Goal: Download file/media

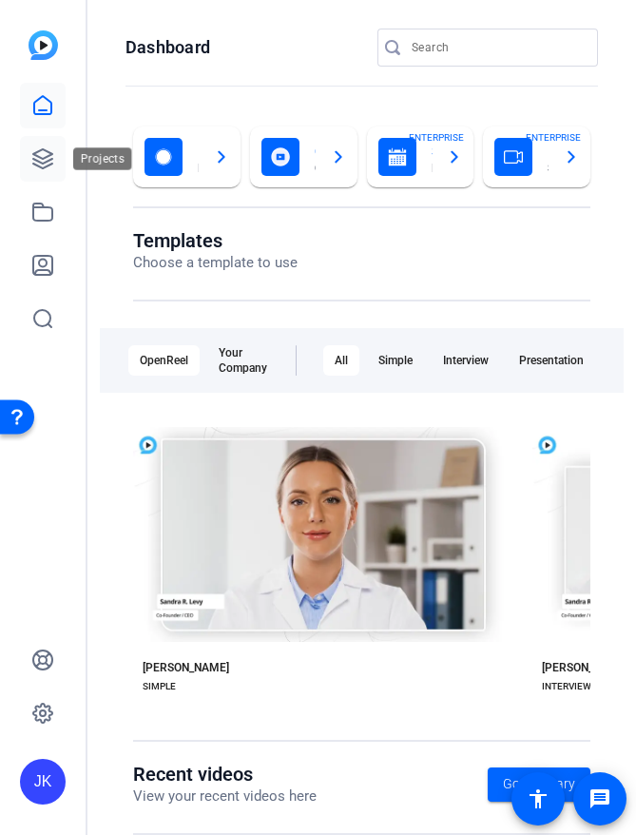
click at [37, 161] on icon at bounding box center [42, 158] width 19 height 19
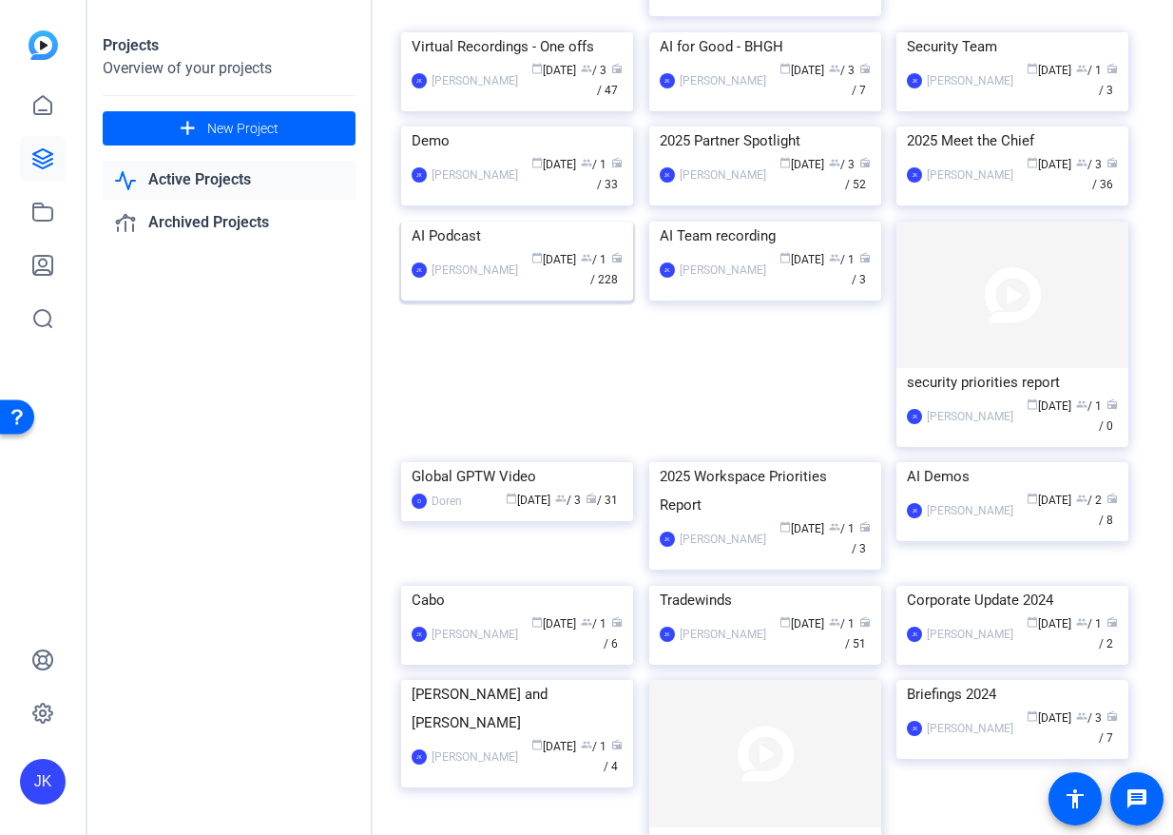
scroll to position [351, 0]
click at [490, 220] on img at bounding box center [517, 220] width 232 height 0
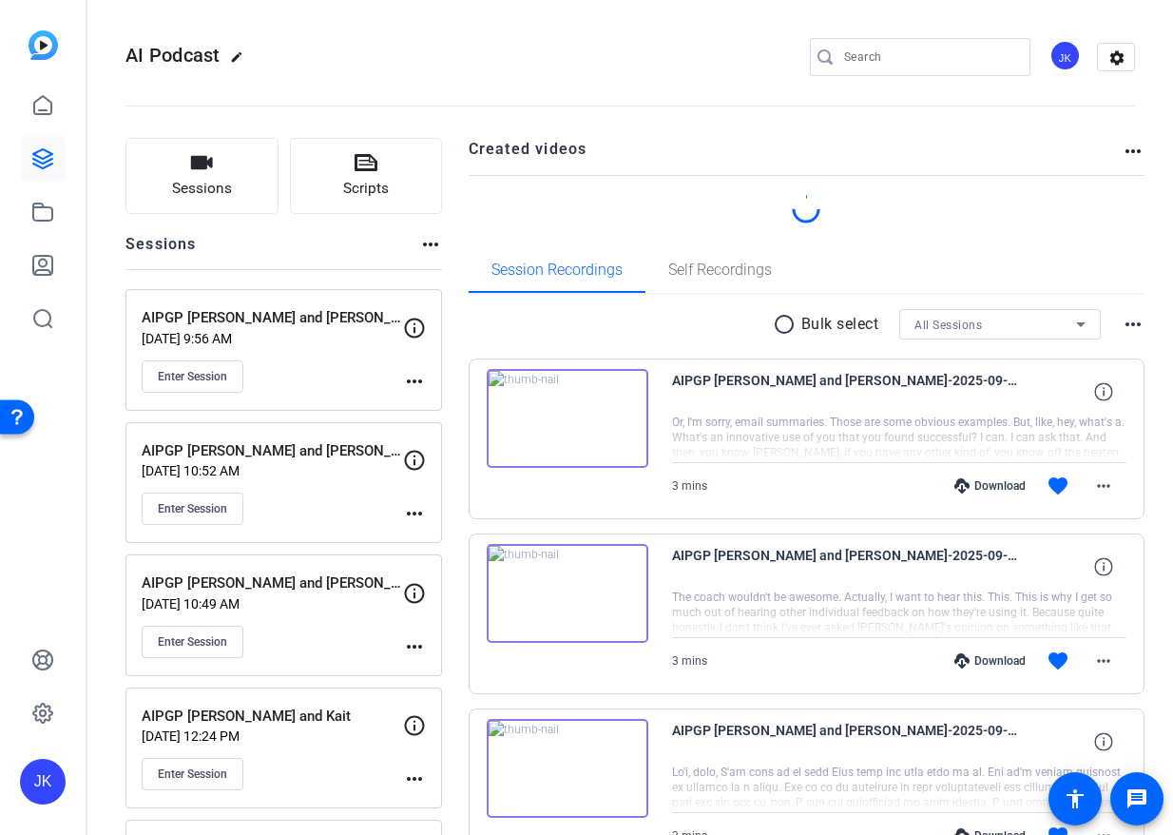
click at [635, 320] on mat-icon "radio_button_unchecked" at bounding box center [787, 324] width 29 height 23
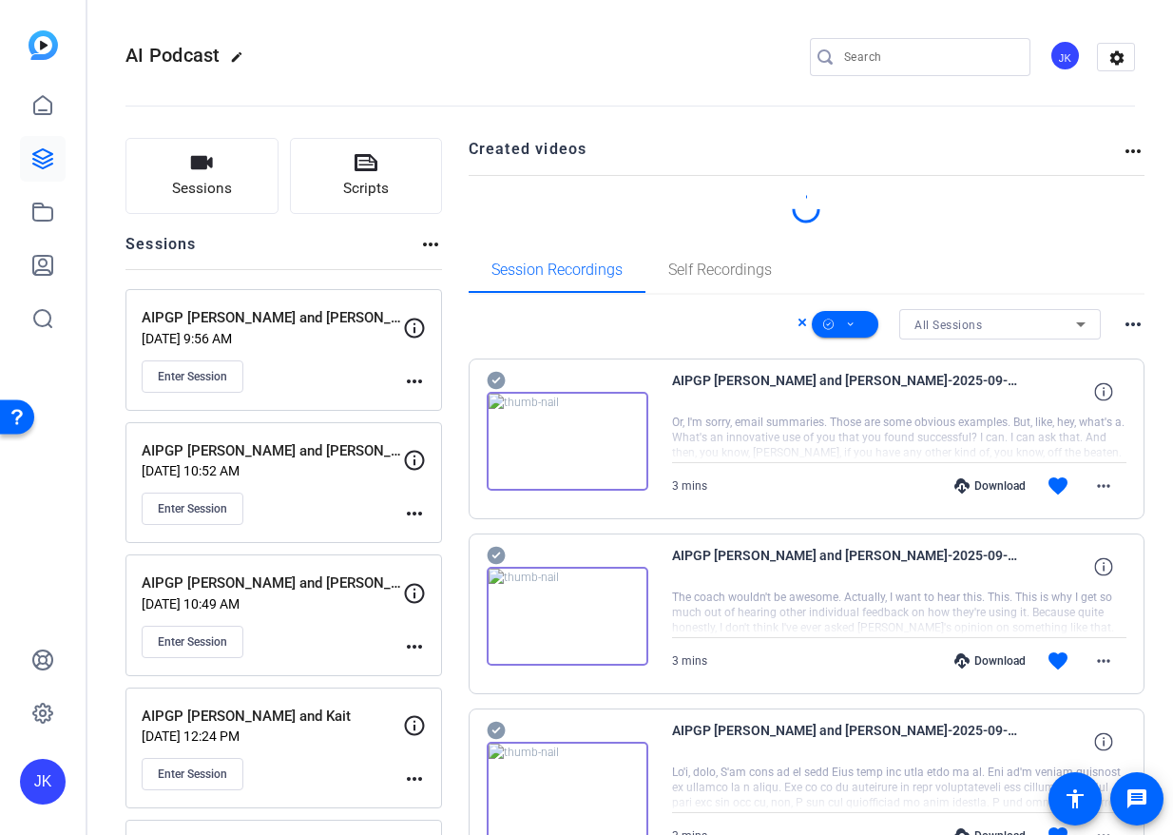
click at [514, 379] on div at bounding box center [568, 430] width 162 height 122
click at [490, 378] on icon at bounding box center [496, 381] width 18 height 18
click at [494, 551] on icon at bounding box center [496, 556] width 18 height 18
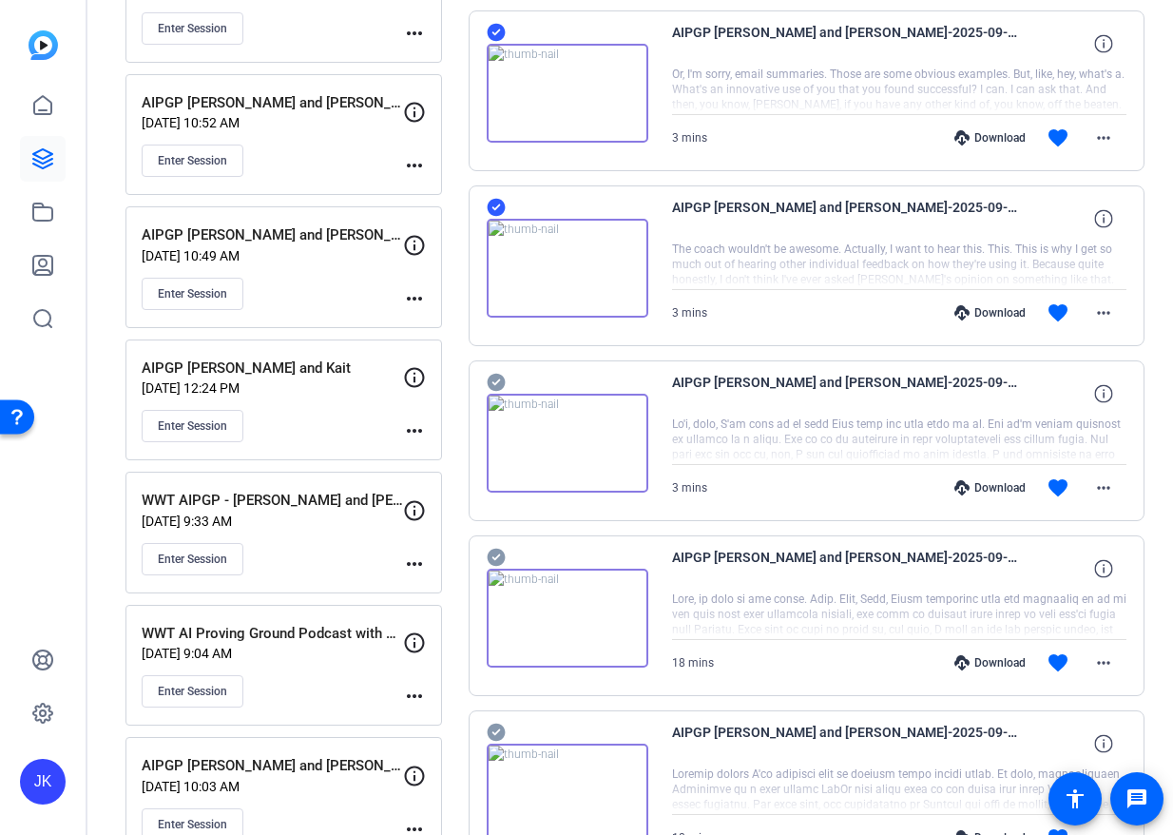
scroll to position [396, 0]
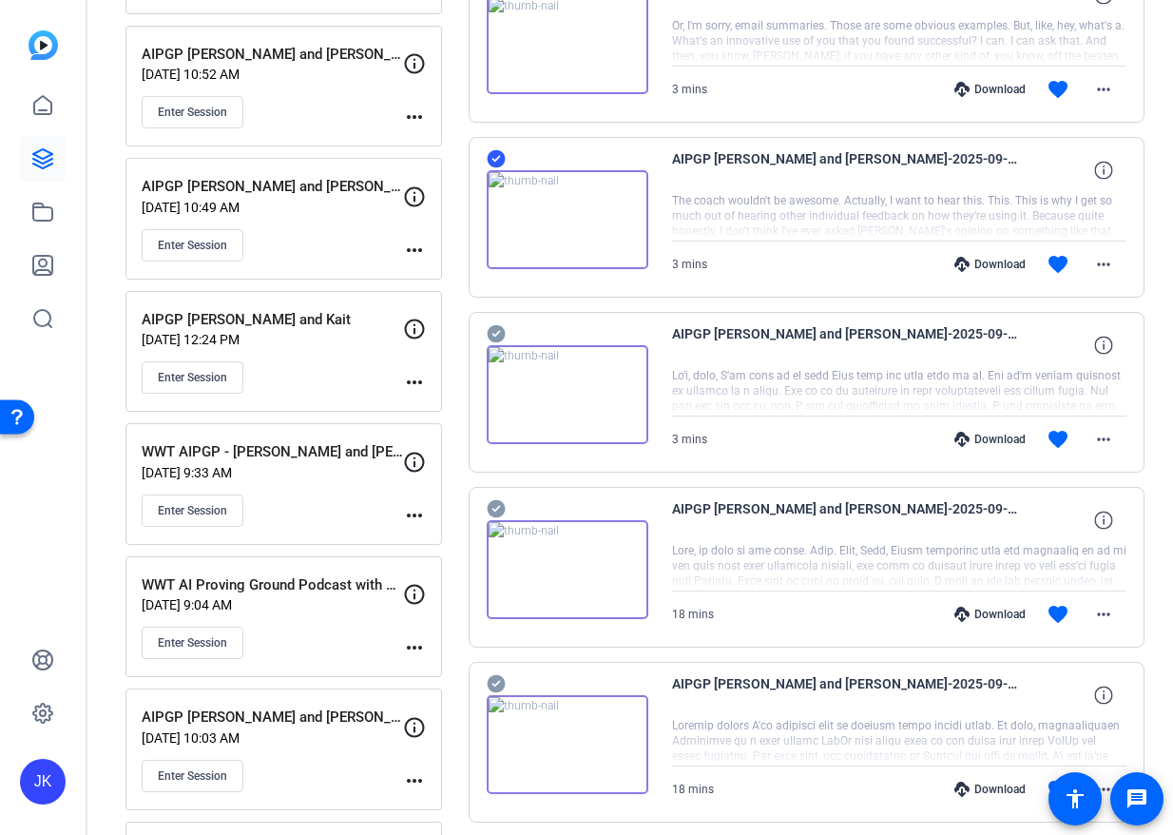
click at [495, 331] on icon at bounding box center [496, 334] width 18 height 18
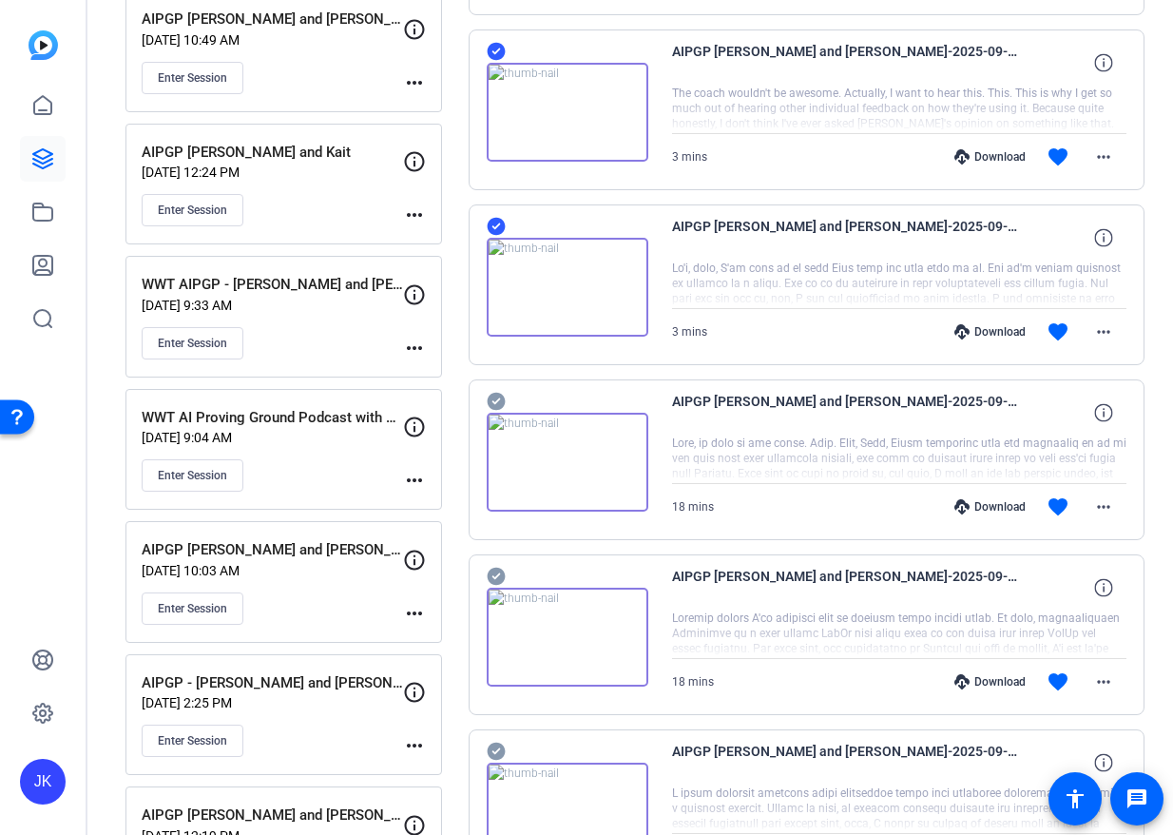
scroll to position [567, 0]
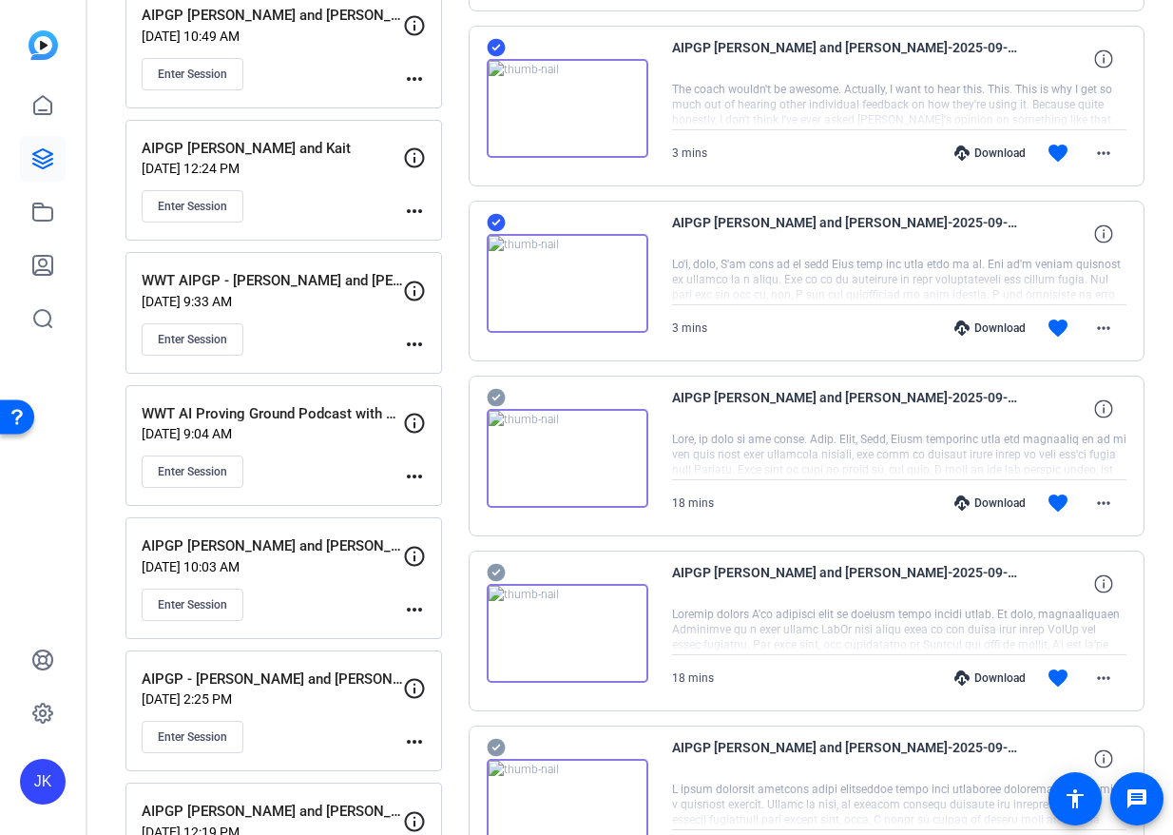
click at [490, 396] on icon at bounding box center [496, 398] width 18 height 18
click at [485, 568] on div "AIPGP [PERSON_NAME] and [PERSON_NAME]-2025-09-03-12-56-17-058-1 18 mins Downloa…" at bounding box center [807, 630] width 677 height 161
click at [491, 570] on icon at bounding box center [496, 573] width 18 height 18
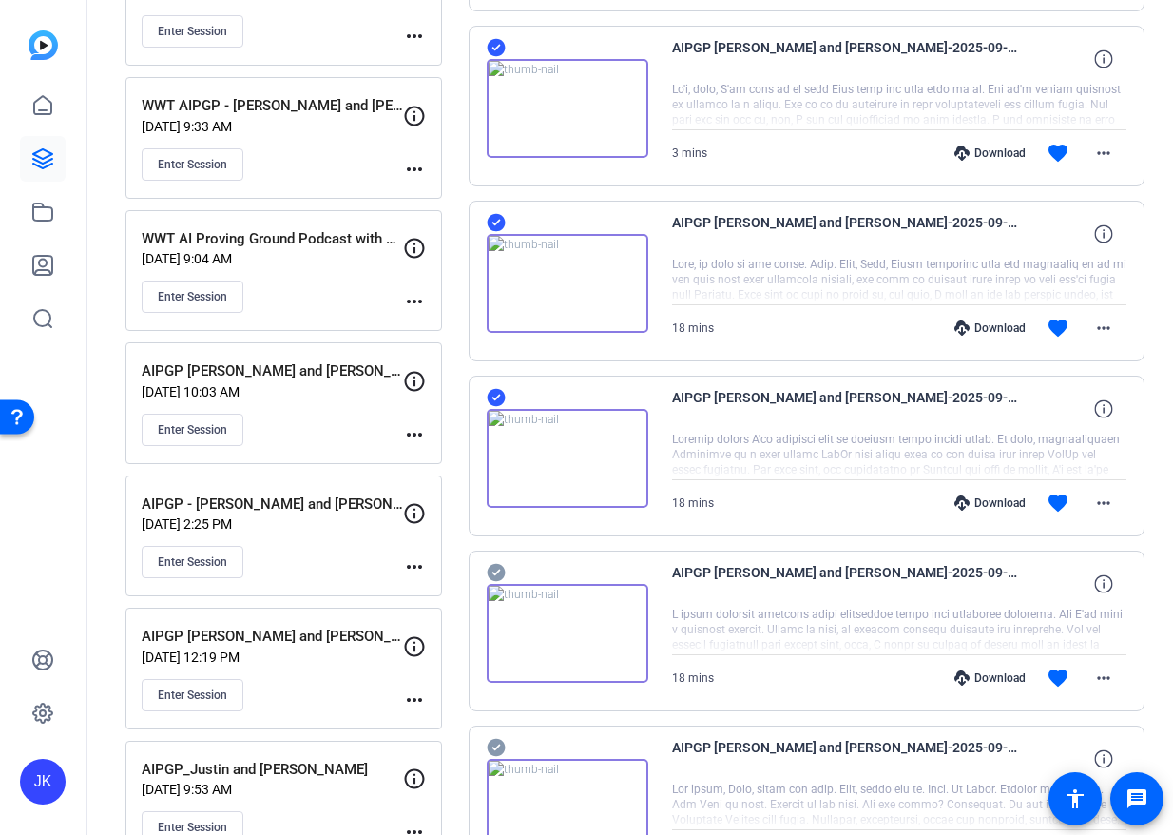
scroll to position [906, 0]
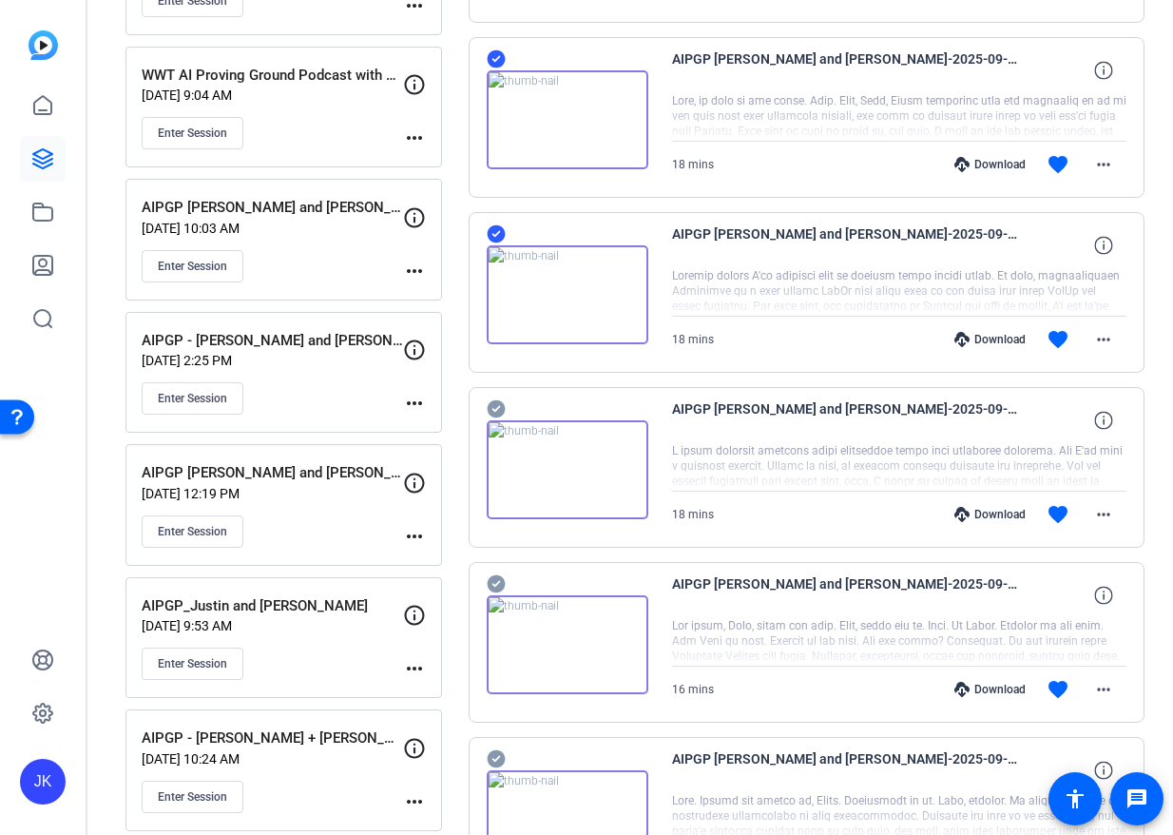
click at [494, 409] on icon at bounding box center [496, 408] width 19 height 23
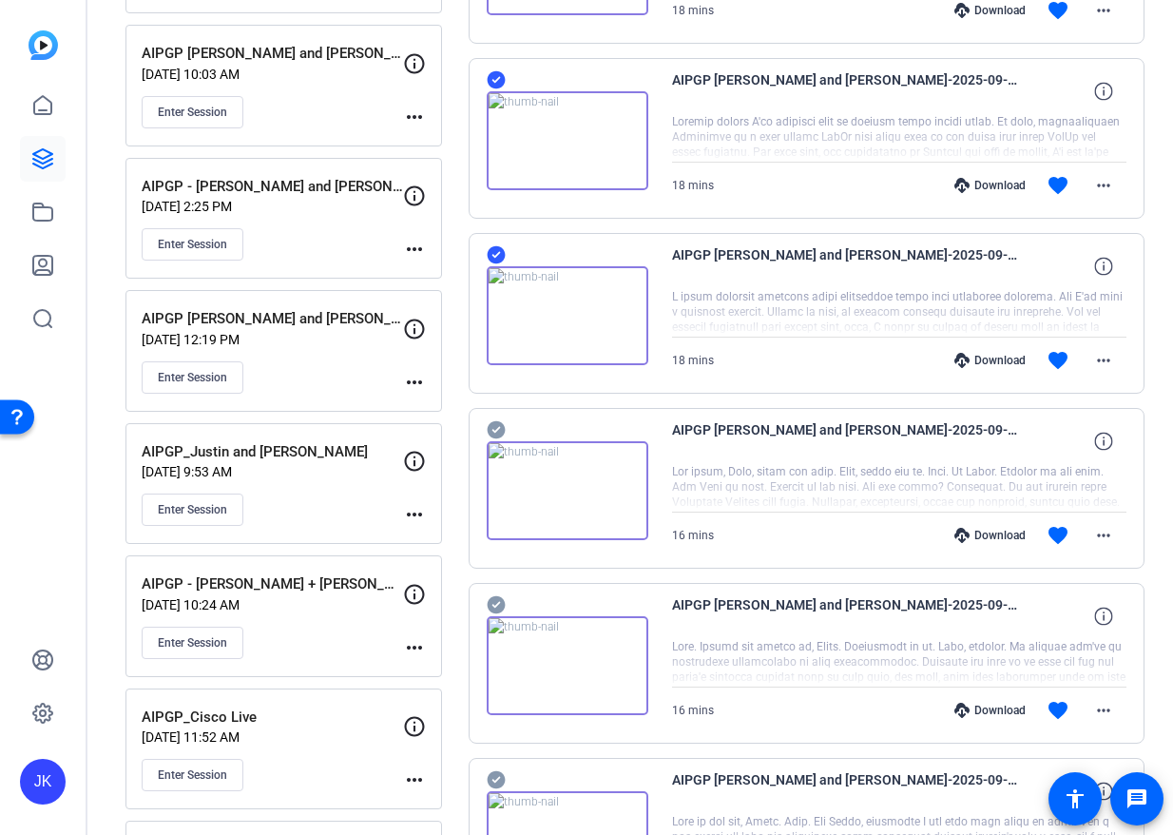
scroll to position [1189, 0]
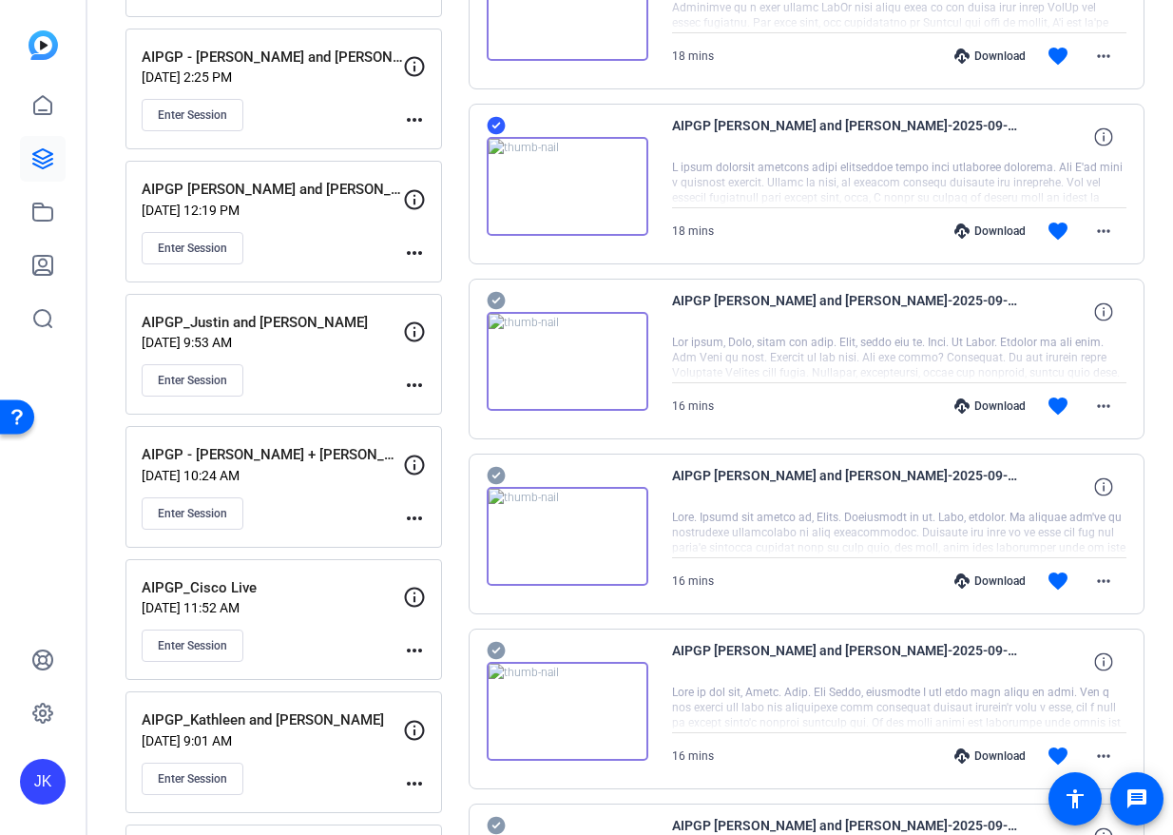
click at [493, 297] on icon at bounding box center [496, 301] width 18 height 18
click at [494, 471] on icon at bounding box center [496, 476] width 18 height 18
click at [494, 648] on icon at bounding box center [496, 651] width 18 height 18
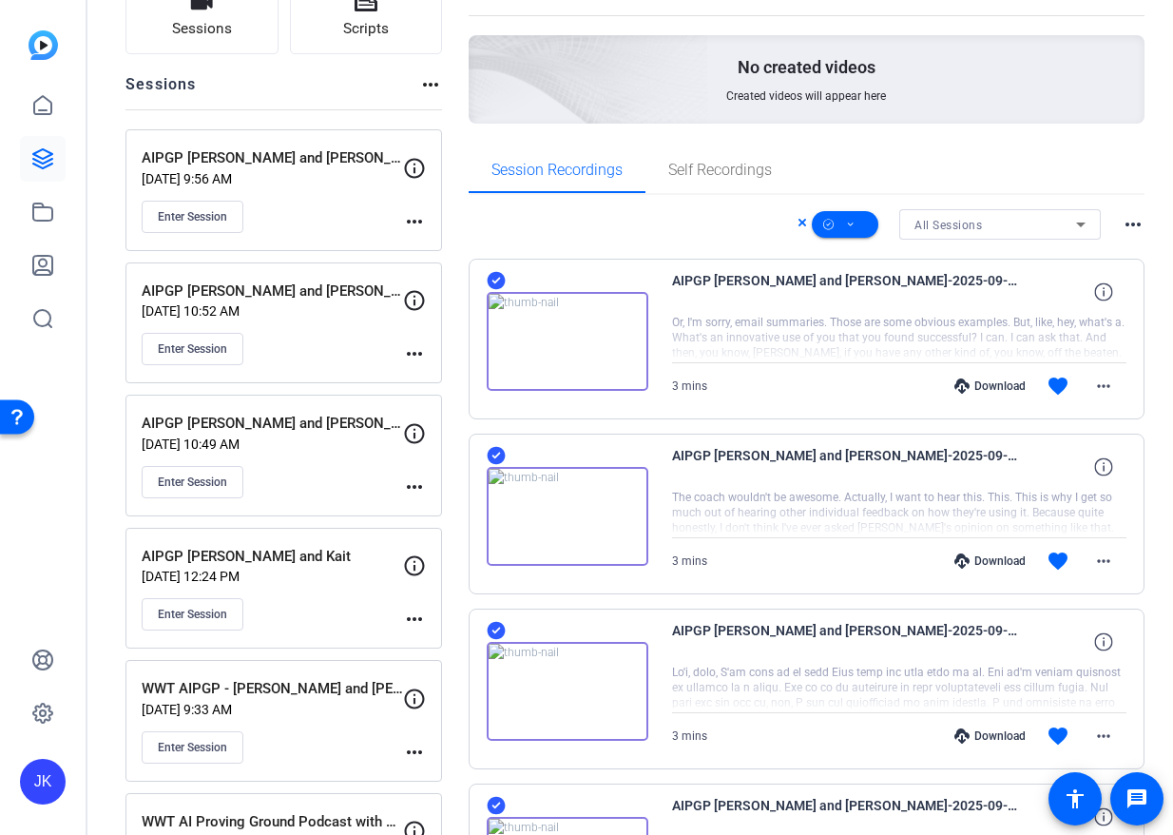
scroll to position [0, 0]
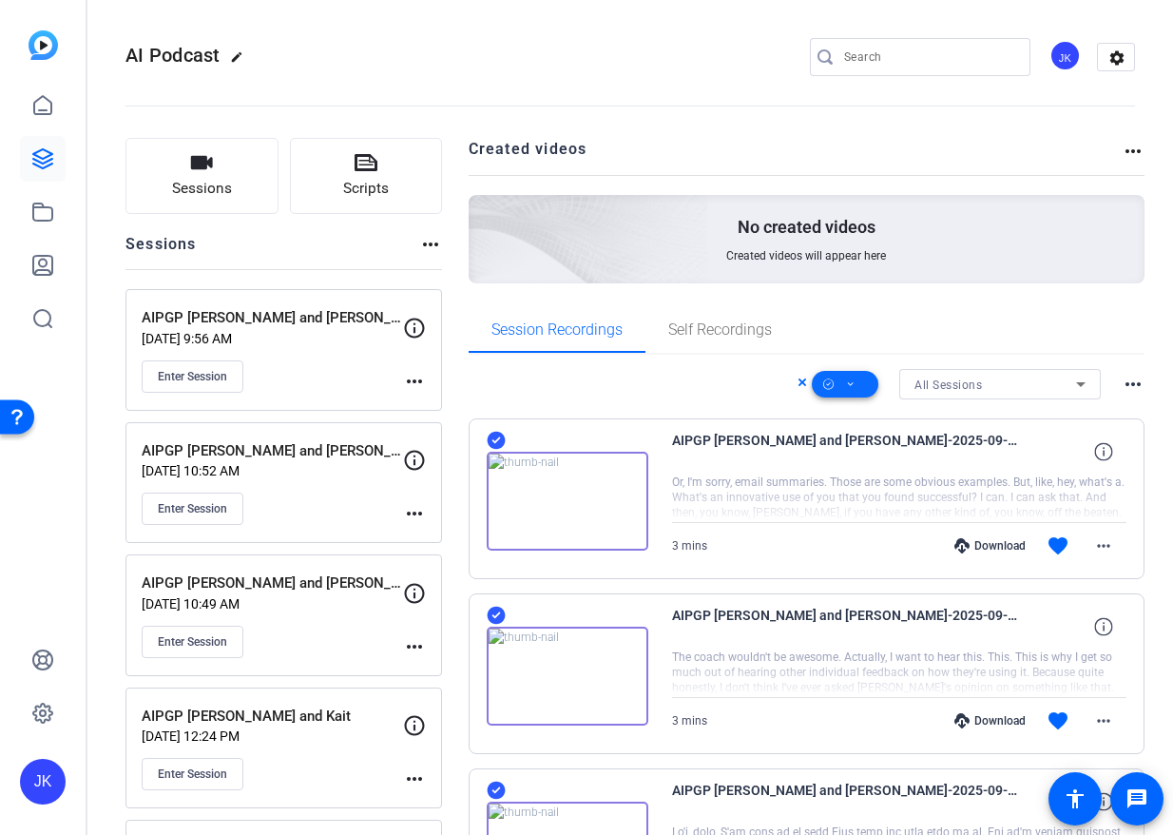
click at [635, 377] on span at bounding box center [845, 384] width 67 height 46
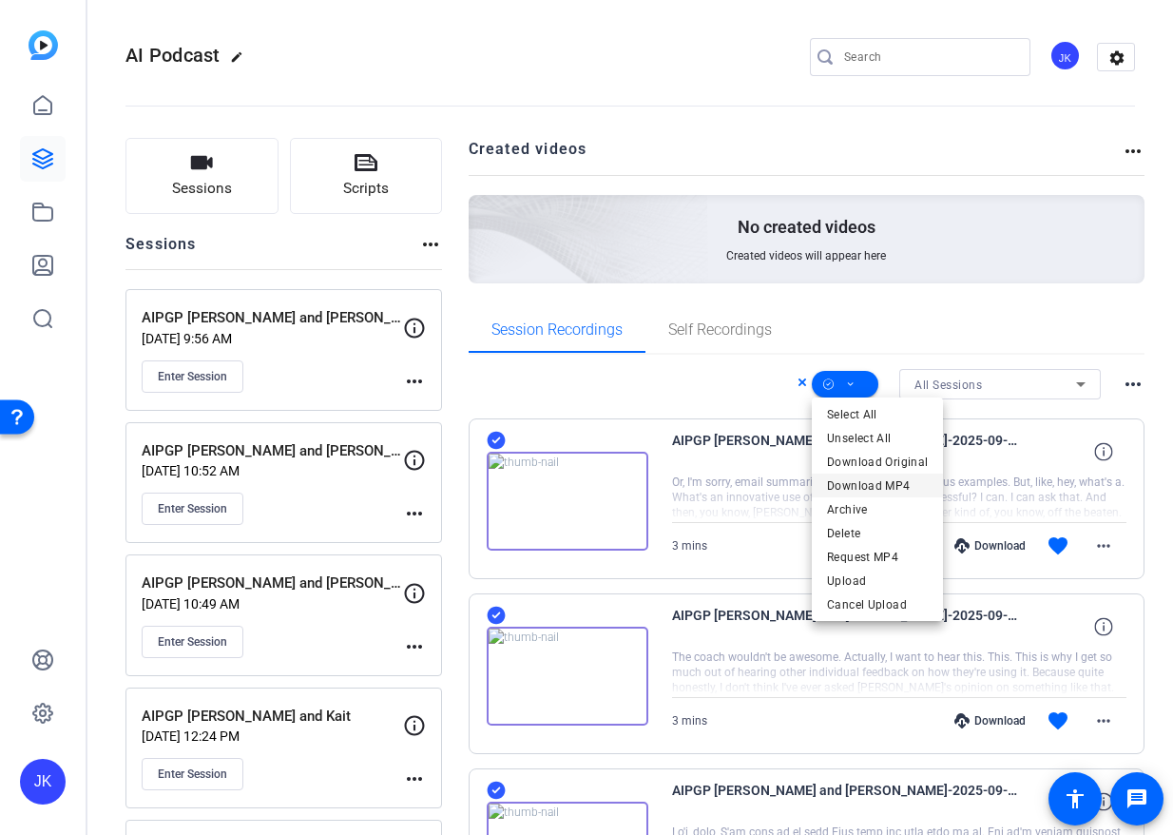
click at [635, 484] on span "Download MP4" at bounding box center [877, 485] width 101 height 23
